Goal: Find specific page/section: Find specific page/section

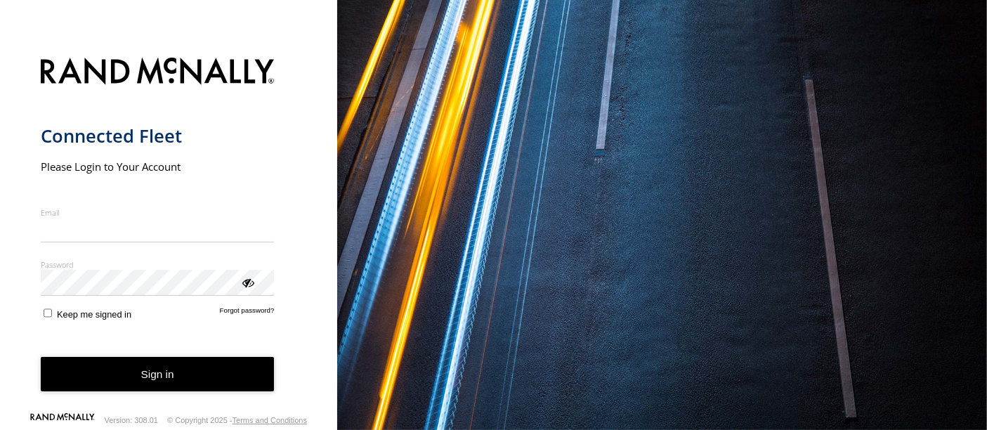
type input "**********"
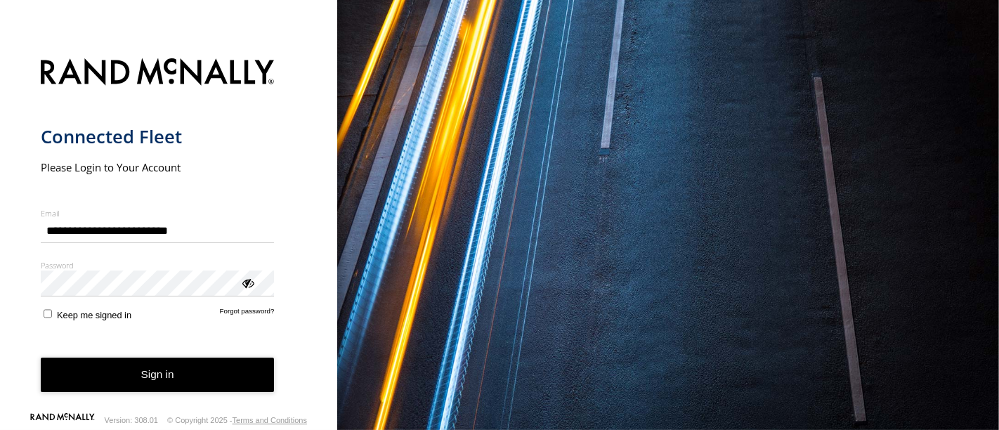
click at [163, 386] on button "Sign in" at bounding box center [158, 375] width 234 height 34
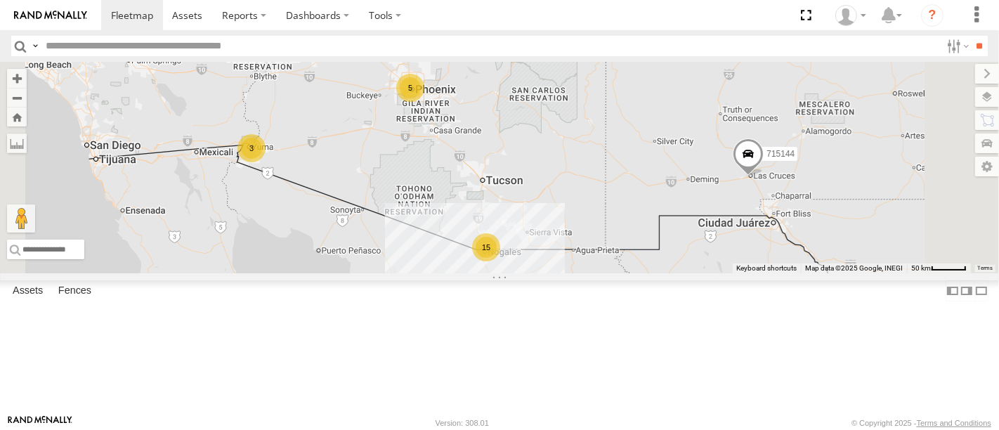
scroll to position [78, 0]
click at [0, 0] on div "F19-02 (60) - Luis" at bounding box center [0, 0] width 0 height 0
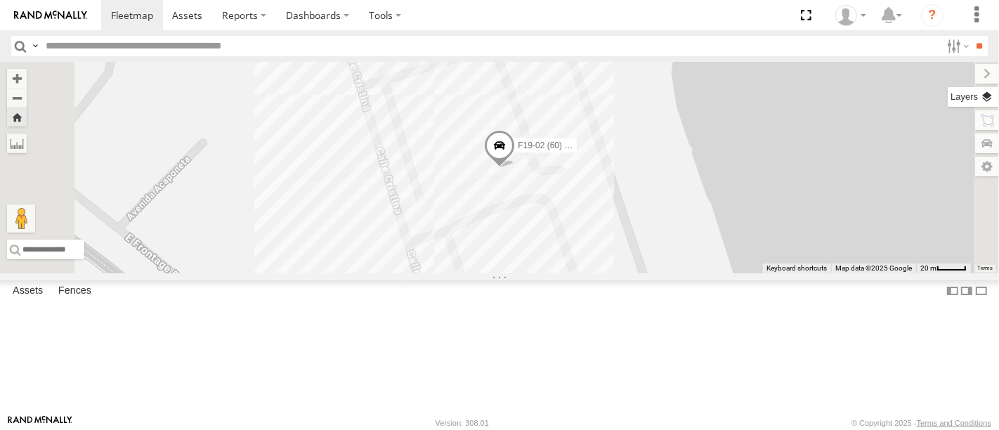
click at [985, 95] on label at bounding box center [973, 97] width 51 height 20
click at [0, 0] on span "Basemaps" at bounding box center [0, 0] width 0 height 0
click at [0, 0] on span "Satellite" at bounding box center [0, 0] width 0 height 0
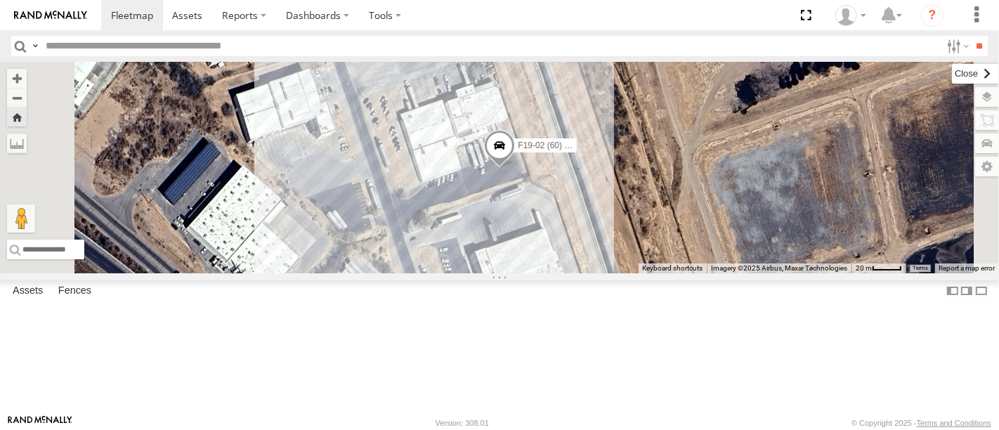
click at [952, 77] on label at bounding box center [975, 74] width 47 height 20
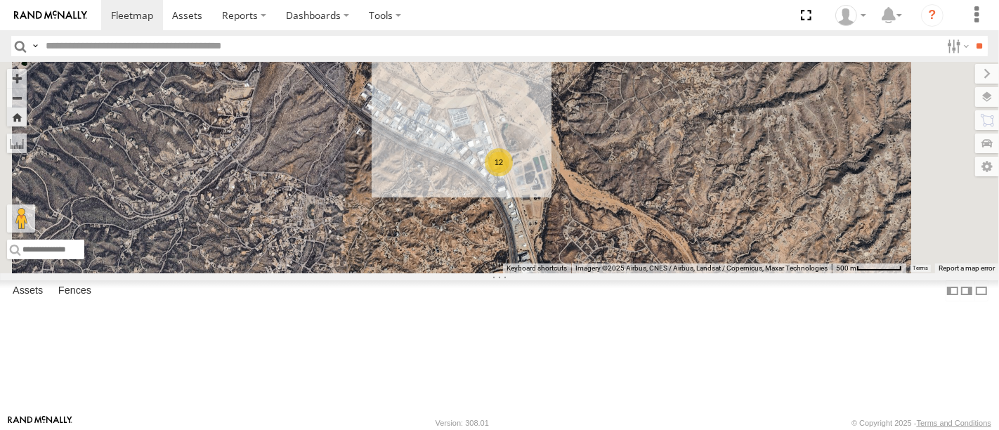
click at [0, 0] on div "F19-02 (60) - Luis" at bounding box center [0, 0] width 0 height 0
